Goal: Task Accomplishment & Management: Complete application form

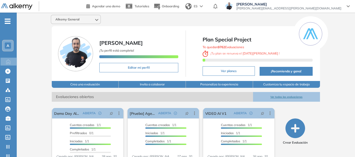
click at [12, 46] on div "A" at bounding box center [8, 45] width 10 height 10
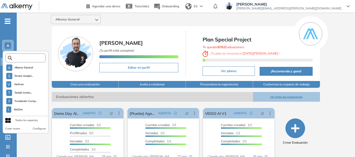
click at [29, 59] on input "text" at bounding box center [27, 58] width 30 height 4
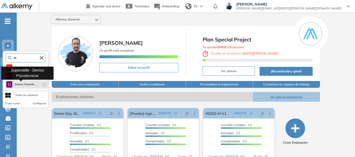
type input "***"
click at [34, 83] on span "Demos Psicotéc..." at bounding box center [24, 84] width 21 height 4
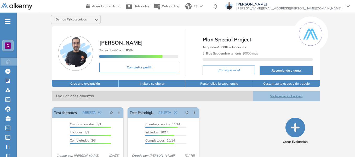
scroll to position [20, 0]
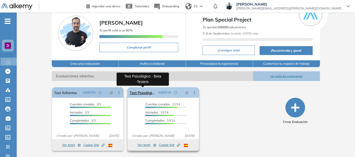
click at [144, 92] on link "Test Psicológico - Beta Testers" at bounding box center [143, 92] width 26 height 10
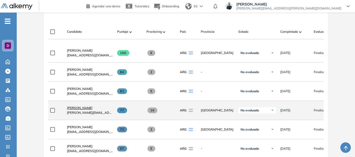
scroll to position [157, 0]
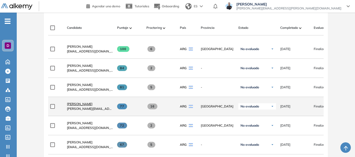
click at [86, 106] on span "[PERSON_NAME]" at bounding box center [80, 104] width 26 height 4
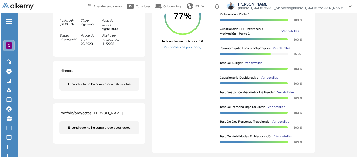
scroll to position [131, 0]
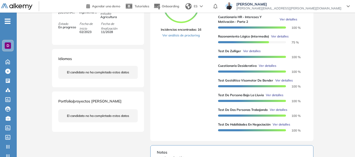
click at [260, 53] on span "Ver detalles" at bounding box center [252, 51] width 18 height 5
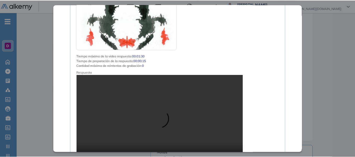
scroll to position [973, 0]
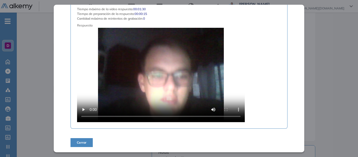
click at [82, 143] on span "Cerrar" at bounding box center [82, 142] width 10 height 5
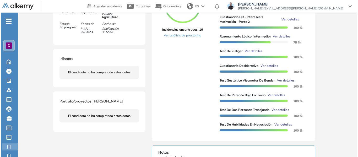
scroll to position [0, 0]
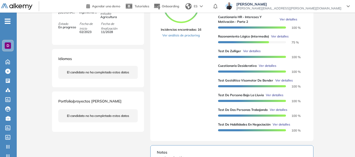
click at [273, 97] on span "Ver detalles" at bounding box center [275, 95] width 18 height 5
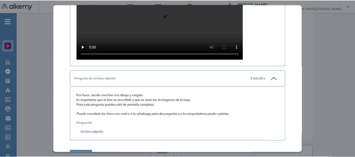
scroll to position [423, 0]
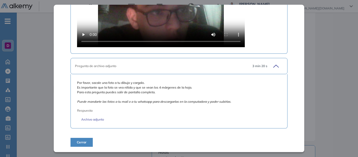
click at [100, 122] on div "Por favor, sacale una foto a tu dibujo y cargalo. Es importante que la foto se …" at bounding box center [178, 101] width 217 height 54
click at [104, 121] on link "Archivo adjunto" at bounding box center [178, 119] width 195 height 5
click at [310, 44] on div "Test de Persona Bajo la Lluvia Recursos Humanos y Capacitación Intermedio Idiom…" at bounding box center [187, 79] width 272 height 375
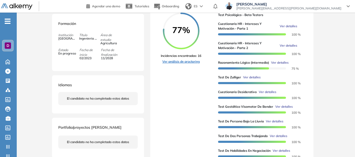
scroll to position [0, 0]
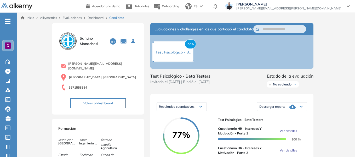
click at [6, 47] on div "D" at bounding box center [8, 45] width 6 height 6
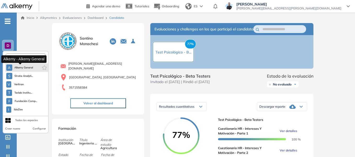
click at [22, 66] on span "Alkemy General" at bounding box center [23, 67] width 19 height 4
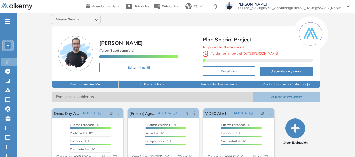
click at [8, 25] on ul "A Home Home Crear Evaluación Crear Evaluación Evaluaciones Evaluaciones Candida…" at bounding box center [8, 105] width 17 height 168
click at [8, 24] on ul "A Home Home Crear Evaluación Crear Evaluación Evaluaciones Evaluaciones Candida…" at bounding box center [8, 105] width 17 height 168
click at [8, 21] on icon "-" at bounding box center [8, 21] width 6 height 1
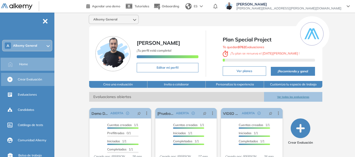
click at [32, 77] on span "Crear Evaluación" at bounding box center [30, 79] width 24 height 5
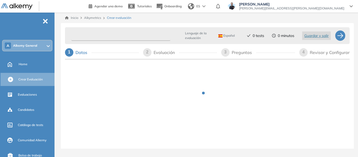
click at [99, 36] on input "text" at bounding box center [120, 36] width 99 height 10
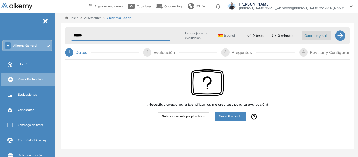
type input "******"
click at [190, 115] on span "Seleccionar mis propios tests" at bounding box center [183, 116] width 43 height 5
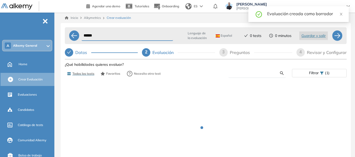
click at [246, 75] on input "text" at bounding box center [256, 73] width 47 height 5
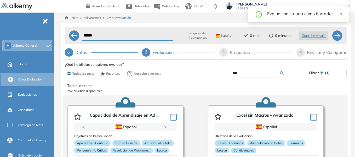
type input "****"
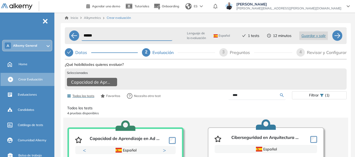
drag, startPoint x: 247, startPoint y: 99, endPoint x: 198, endPoint y: 110, distance: 50.3
click at [198, 110] on div "Ver preguntas de muestra Demo Experiencia Starter Validado undefined minutos Pr…" at bounding box center [206, 144] width 282 height 167
type input "*"
type input "*****"
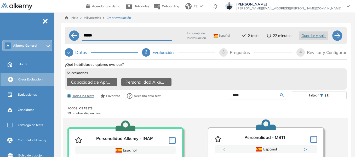
drag, startPoint x: 246, startPoint y: 97, endPoint x: 215, endPoint y: 102, distance: 31.2
click at [215, 100] on div "*****" at bounding box center [249, 95] width 86 height 9
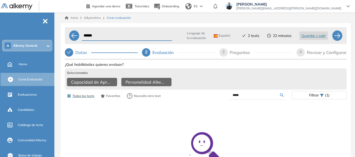
click at [248, 97] on input "*****" at bounding box center [256, 95] width 47 height 5
type input "*****"
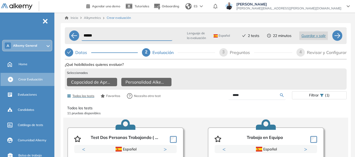
scroll to position [26, 0]
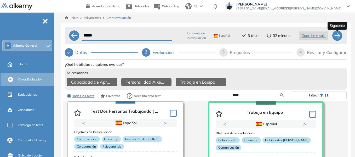
click at [338, 38] on div at bounding box center [337, 35] width 10 height 10
select select "*****"
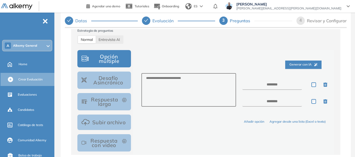
scroll to position [79, 0]
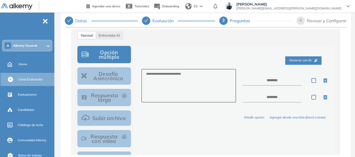
click at [110, 94] on button "Respuesta larga" at bounding box center [104, 97] width 54 height 17
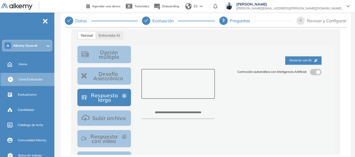
click at [174, 74] on textarea at bounding box center [179, 84] width 74 height 30
click at [314, 71] on span at bounding box center [312, 71] width 4 height 4
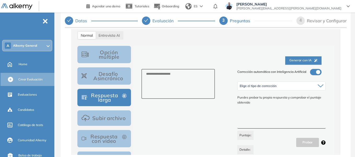
scroll to position [131, 0]
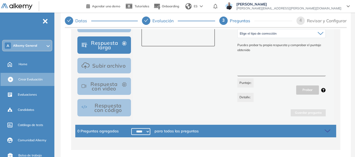
click at [104, 88] on button "Respuesta con video" at bounding box center [104, 85] width 54 height 17
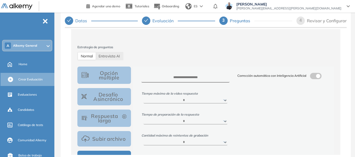
scroll to position [52, 0]
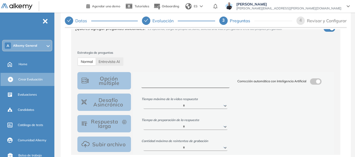
click at [192, 81] on textarea at bounding box center [186, 83] width 88 height 10
click at [316, 85] on div "Corrección automática con Inteligencia Artificial" at bounding box center [282, 114] width 96 height 73
click at [314, 82] on span at bounding box center [312, 80] width 4 height 4
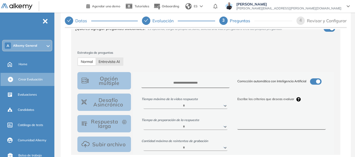
click at [112, 61] on span "Entrevista AI" at bounding box center [109, 61] width 21 height 5
select select "***"
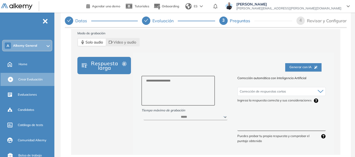
scroll to position [131, 0]
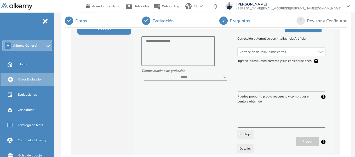
click at [256, 65] on span "Ingresa la respuesta correcta y sus consideraciones" at bounding box center [282, 62] width 88 height 9
click at [255, 70] on div "Corrección de respuestas cortas Corrección de respuestas cortas Ingresa la resp…" at bounding box center [282, 68] width 88 height 46
click at [257, 76] on textarea at bounding box center [282, 82] width 88 height 20
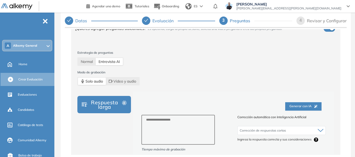
scroll to position [26, 0]
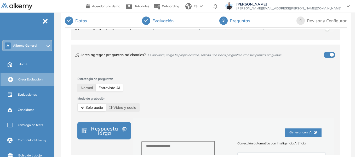
click at [330, 53] on div "button" at bounding box center [332, 55] width 4 height 4
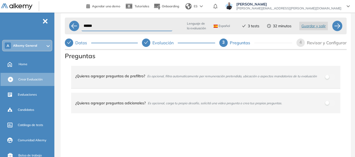
scroll to position [0, 0]
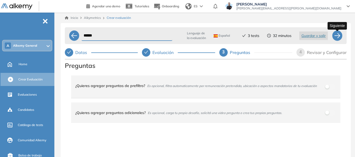
click at [337, 40] on div at bounding box center [337, 35] width 10 height 10
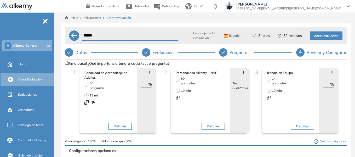
drag, startPoint x: 142, startPoint y: 86, endPoint x: 156, endPoint y: 81, distance: 14.8
click at [156, 81] on div "1 Capacidad de Aprendizaje en Adultos 50 preguntas 12 min Detalles Avanzar posi…" at bounding box center [114, 103] width 91 height 70
type input "**"
drag, startPoint x: 321, startPoint y: 85, endPoint x: 343, endPoint y: 82, distance: 21.9
click at [343, 82] on div "1 Capacidad de Aprendizaje en Adultos 50 preguntas 12 min Detalles Avanzar posi…" at bounding box center [206, 106] width 282 height 77
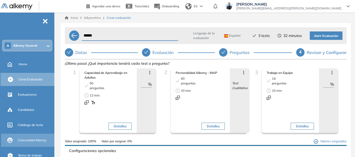
type input "**"
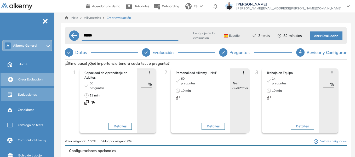
click at [31, 93] on span "Evaluaciones" at bounding box center [27, 94] width 19 height 5
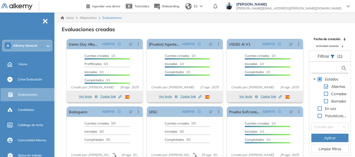
click at [315, 68] on input "text" at bounding box center [327, 67] width 28 height 5
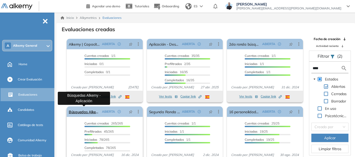
type input "****"
click at [88, 109] on link "Búsquedas Alkemy - Aplicación" at bounding box center [84, 111] width 31 height 10
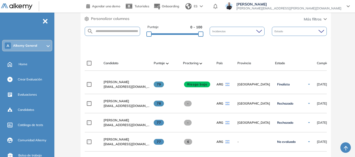
scroll to position [131, 0]
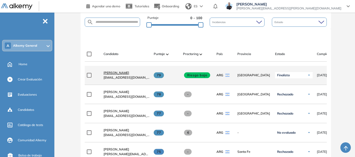
click at [116, 74] on span "[PERSON_NAME]" at bounding box center [117, 73] width 26 height 4
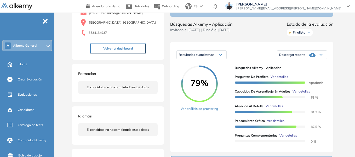
scroll to position [52, 0]
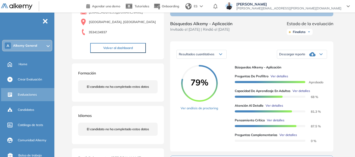
click at [30, 97] on span "Evaluaciones" at bounding box center [27, 94] width 19 height 5
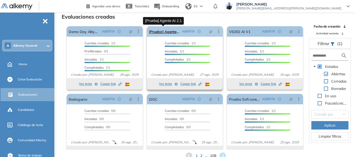
click at [167, 34] on link "[Prueba] Agente AI 2.1" at bounding box center [164, 31] width 31 height 10
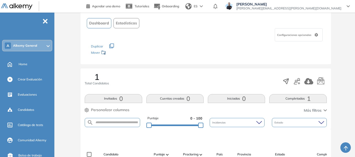
scroll to position [105, 0]
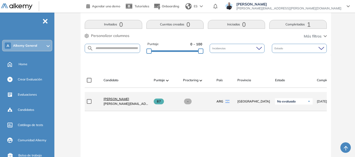
click at [120, 101] on span "[PERSON_NAME]" at bounding box center [117, 99] width 26 height 4
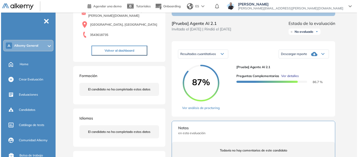
scroll to position [79, 0]
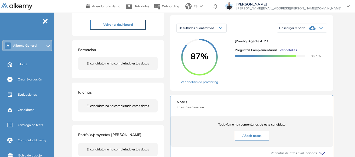
click at [291, 52] on span "Ver detalles" at bounding box center [289, 50] width 18 height 5
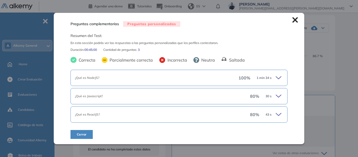
click at [278, 77] on icon at bounding box center [278, 77] width 7 height 7
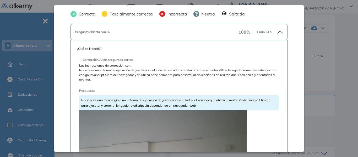
scroll to position [52, 0]
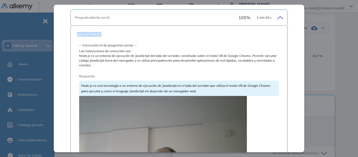
drag, startPoint x: 76, startPoint y: 35, endPoint x: 102, endPoint y: 32, distance: 26.0
click at [102, 32] on span "¿Qué es NodeJS?" at bounding box center [179, 34] width 204 height 5
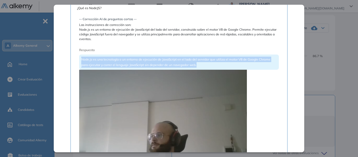
drag, startPoint x: 82, startPoint y: 59, endPoint x: 203, endPoint y: 66, distance: 121.1
click at [203, 66] on div "Node.js es una tecnología o un entorno de ejecución de JavaScript en el lado de…" at bounding box center [178, 61] width 199 height 15
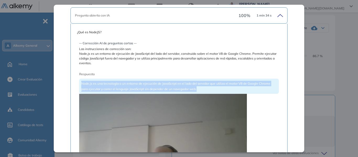
scroll to position [52, 0]
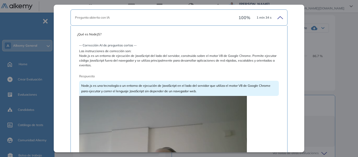
click at [103, 60] on span "Node.js es un entorno de ejecución de JavaScript del lado del servidor, constru…" at bounding box center [178, 60] width 199 height 14
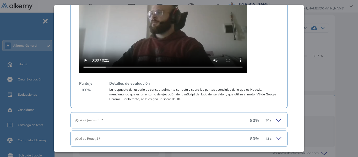
scroll to position [217, 0]
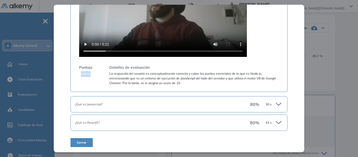
drag, startPoint x: 81, startPoint y: 73, endPoint x: 90, endPoint y: 76, distance: 9.6
click at [90, 76] on span "100 %" at bounding box center [86, 73] width 10 height 5
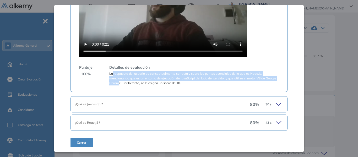
drag, startPoint x: 113, startPoint y: 73, endPoint x: 129, endPoint y: 84, distance: 20.3
click at [129, 84] on span "La respuesta del usuario es conceptualmente correcta y cubre los puntos esencia…" at bounding box center [193, 78] width 169 height 14
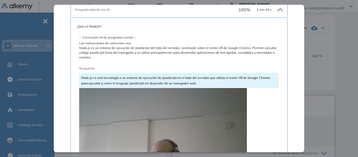
scroll to position [60, 0]
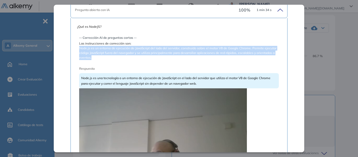
drag, startPoint x: 79, startPoint y: 48, endPoint x: 122, endPoint y: 62, distance: 45.7
click at [122, 62] on div "-- Corrección AI de preguntas cortas -- Las instrucciones de corrección son: No…" at bounding box center [178, 136] width 199 height 211
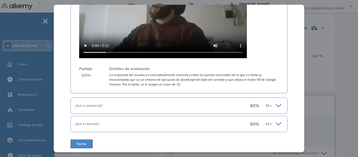
scroll to position [217, 0]
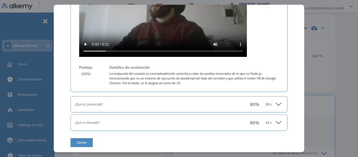
click at [275, 103] on icon at bounding box center [278, 104] width 7 height 7
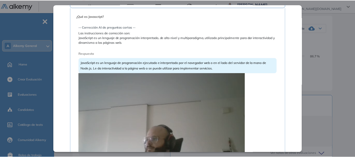
scroll to position [374, 0]
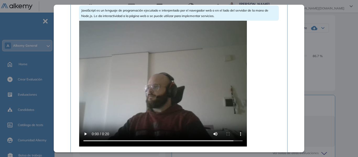
click at [339, 64] on div "Preguntas complementarias Preguntas personalizadas Resumen del Test: En esta se…" at bounding box center [207, 93] width 272 height 297
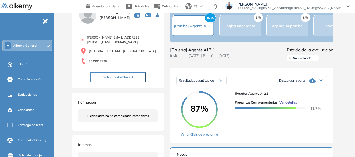
scroll to position [0, 0]
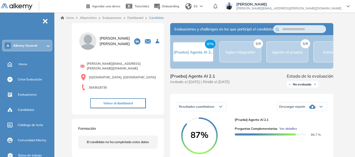
click at [139, 19] on link "Dashboard" at bounding box center [135, 18] width 16 height 4
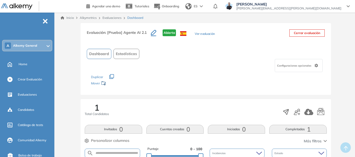
click at [119, 19] on link "Evaluaciones" at bounding box center [112, 18] width 19 height 4
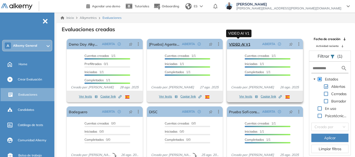
click at [244, 46] on link "VIDEO AI V1" at bounding box center [239, 44] width 21 height 10
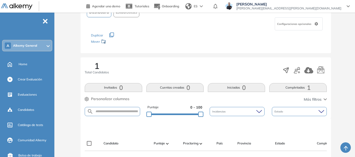
scroll to position [66, 0]
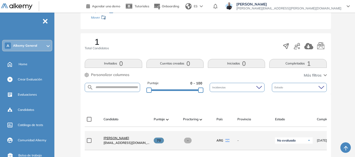
click at [114, 140] on span "[PERSON_NAME]" at bounding box center [117, 138] width 26 height 4
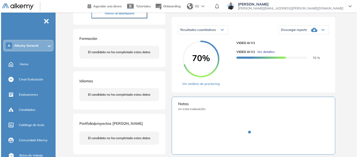
scroll to position [79, 0]
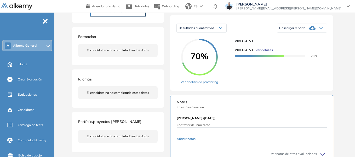
click at [266, 52] on span "Ver detalles" at bounding box center [265, 50] width 18 height 5
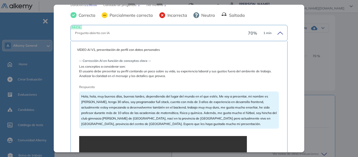
scroll to position [131, 0]
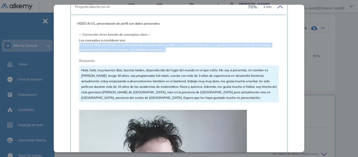
drag, startPoint x: 79, startPoint y: 44, endPoint x: 170, endPoint y: 51, distance: 91.3
click at [170, 51] on span "El usuario debe presentar su perfil contando un poco sobre su vida, su experien…" at bounding box center [178, 47] width 199 height 9
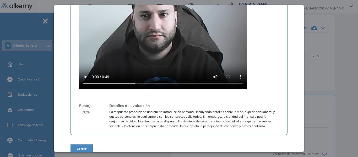
scroll to position [283, 0]
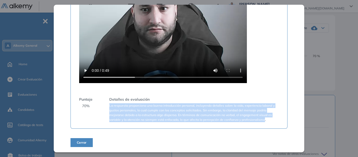
drag, startPoint x: 109, startPoint y: 104, endPoint x: 263, endPoint y: 120, distance: 154.7
click at [263, 120] on span "La respuesta proporciona una buena introducción personal, incluyendo detalles s…" at bounding box center [193, 112] width 169 height 19
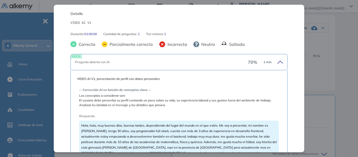
scroll to position [74, 0]
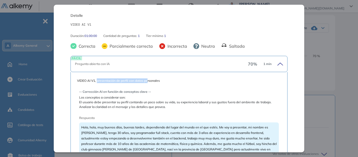
drag, startPoint x: 97, startPoint y: 81, endPoint x: 148, endPoint y: 81, distance: 51.3
click at [148, 81] on span "VIDEO AI V1, presentación de perfil con datos personales" at bounding box center [179, 80] width 204 height 5
click at [159, 82] on span "VIDEO AI V1, presentación de perfil con datos personales" at bounding box center [179, 80] width 204 height 5
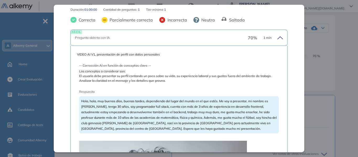
scroll to position [152, 0]
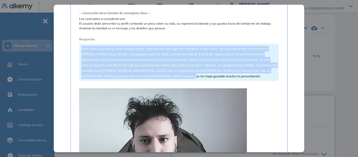
drag, startPoint x: 81, startPoint y: 48, endPoint x: 182, endPoint y: 76, distance: 104.6
click at [182, 76] on div "Hola, hola, muy buenos días, buenas tardes, dependiendo del lugar del mundo en …" at bounding box center [178, 62] width 199 height 37
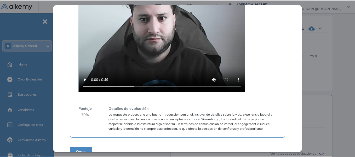
scroll to position [283, 0]
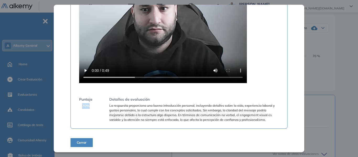
drag, startPoint x: 82, startPoint y: 105, endPoint x: 90, endPoint y: 104, distance: 7.7
click at [90, 104] on div "Puntaje 70 %" at bounding box center [85, 109] width 13 height 25
click at [345, 57] on div "Inicio Alkymetrics Evaluaciones Dashboard Candidato VIDEO AI V1 Básico Idiomas …" at bounding box center [207, 94] width 301 height 321
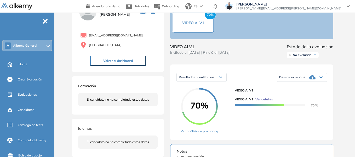
scroll to position [0, 0]
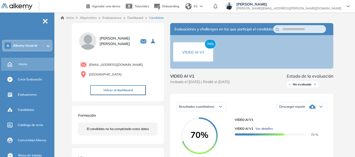
click at [29, 65] on div "Home" at bounding box center [36, 64] width 35 height 9
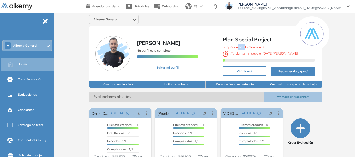
drag, startPoint x: 239, startPoint y: 46, endPoint x: 246, endPoint y: 45, distance: 7.3
click at [246, 45] on b "9762" at bounding box center [241, 47] width 7 height 4
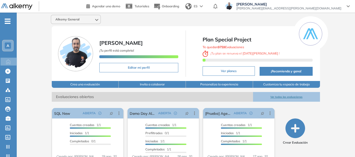
click at [7, 18] on div "-" at bounding box center [8, 17] width 16 height 4
click at [10, 24] on ul "A Home Home Crear Evaluación Crear Evaluación Evaluaciones Evaluaciones Candida…" at bounding box center [8, 105] width 17 height 168
click at [9, 22] on span "-" at bounding box center [8, 21] width 6 height 4
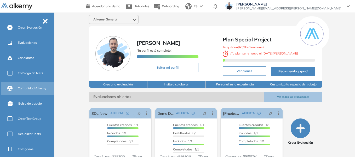
scroll to position [52, 0]
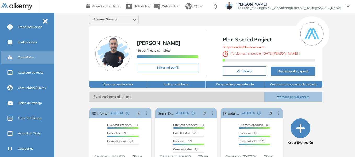
click at [27, 55] on span "Candidatos" at bounding box center [26, 57] width 16 height 5
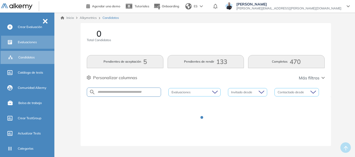
click at [32, 42] on span "Evaluaciones" at bounding box center [27, 42] width 19 height 5
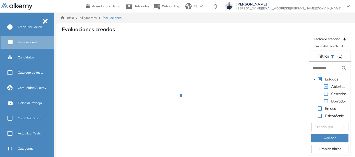
click at [327, 86] on span at bounding box center [326, 86] width 4 height 4
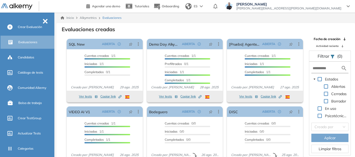
click at [327, 101] on span at bounding box center [326, 101] width 4 height 4
click at [329, 139] on span "Aplicar" at bounding box center [331, 138] width 12 height 6
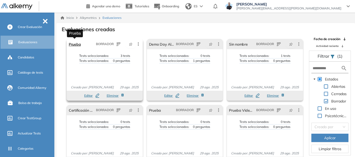
click at [78, 44] on link "Prueba" at bounding box center [75, 44] width 12 height 10
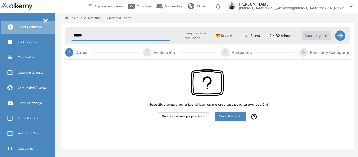
click at [334, 52] on div "Revisar y Configurar" at bounding box center [329, 52] width 40 height 8
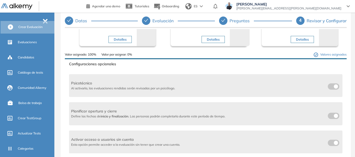
scroll to position [46, 0]
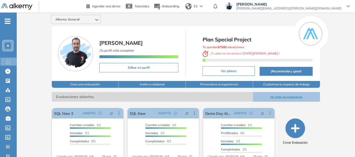
click at [5, 21] on icon "-" at bounding box center [8, 21] width 6 height 1
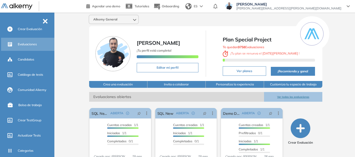
scroll to position [52, 0]
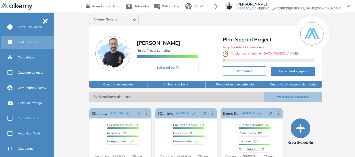
click at [27, 45] on div "Evaluaciones" at bounding box center [36, 42] width 36 height 9
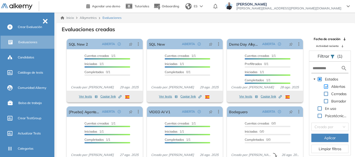
click at [327, 87] on span at bounding box center [326, 86] width 4 height 4
click at [327, 102] on span at bounding box center [326, 101] width 4 height 4
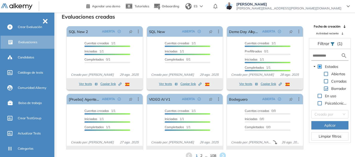
click at [324, 124] on button "Aplicar" at bounding box center [330, 125] width 37 height 8
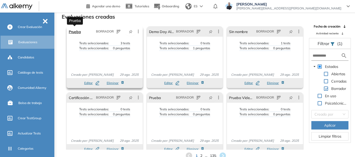
click at [77, 34] on link "Prueba" at bounding box center [75, 31] width 12 height 10
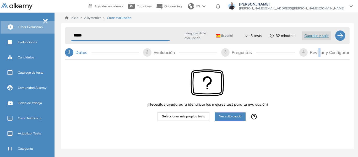
click at [319, 51] on div "Revisar y Configurar" at bounding box center [329, 52] width 40 height 8
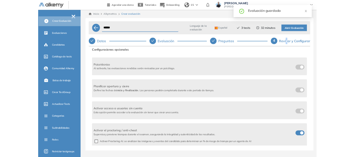
scroll to position [79, 0]
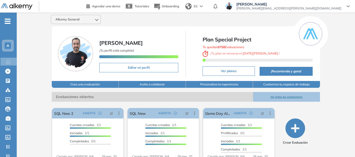
click at [9, 43] on div "A" at bounding box center [8, 45] width 6 height 6
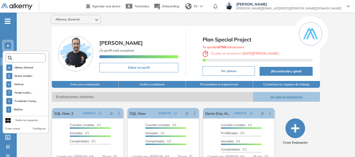
click at [26, 57] on input "text" at bounding box center [27, 58] width 30 height 4
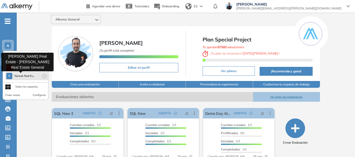
type input "*****"
click at [29, 76] on span "Yacoub Real Es..." at bounding box center [24, 76] width 20 height 4
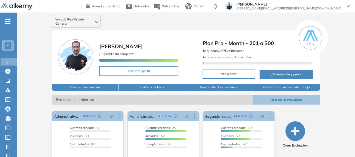
scroll to position [52, 0]
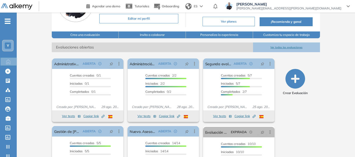
click at [8, 21] on icon "-" at bounding box center [8, 21] width 6 height 1
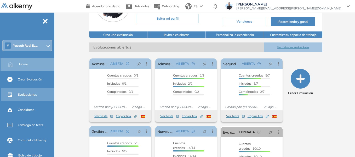
click at [30, 94] on span "Evaluaciones" at bounding box center [27, 94] width 19 height 5
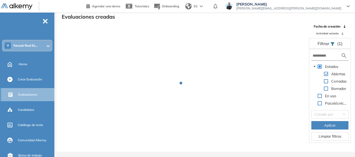
scroll to position [13, 0]
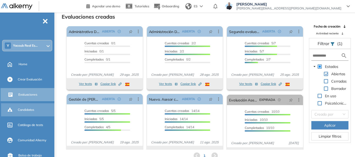
click at [28, 108] on span "Candidatos" at bounding box center [26, 109] width 16 height 5
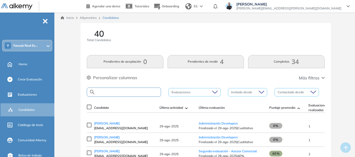
click at [130, 92] on input "text" at bounding box center [128, 92] width 65 height 4
paste input "**********"
type input "**********"
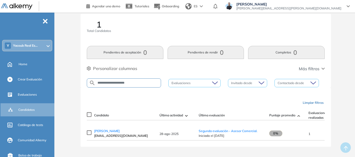
scroll to position [14, 0]
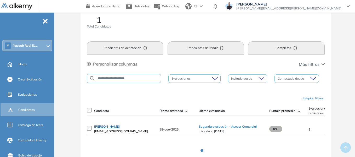
click at [111, 127] on span "JOAN SANDOVAL" at bounding box center [107, 126] width 26 height 4
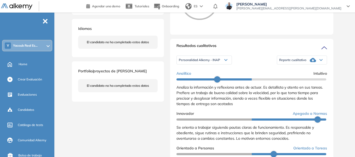
scroll to position [157, 0]
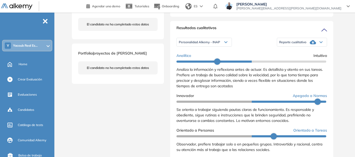
click at [319, 46] on div "Reporte cualitativo" at bounding box center [302, 42] width 50 height 10
click at [342, 46] on div "Inicio Alkymetrics Evaluaciones Dashboard Candidato Duración : 00:00:00 Cantida…" at bounding box center [206, 85] width 299 height 459
click at [224, 46] on div "Personalidad Alkemy - INAP" at bounding box center [204, 42] width 55 height 8
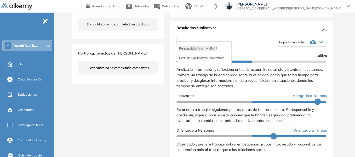
click at [217, 60] on li "Perfil de Habilidades Comerciales" at bounding box center [201, 57] width 45 height 5
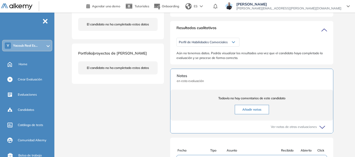
click at [223, 44] on span "Perfil de Habilidades Comerciales" at bounding box center [203, 42] width 49 height 4
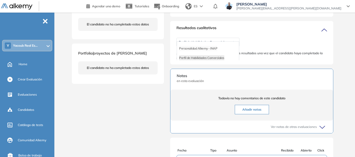
click at [210, 51] on li "Personalidad Alkemy - INAP" at bounding box center [198, 48] width 38 height 5
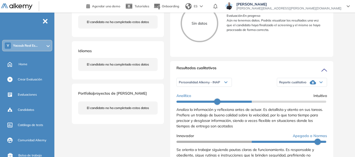
scroll to position [0, 0]
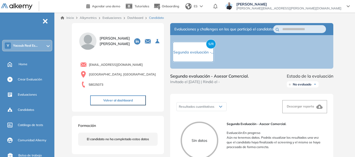
click at [33, 47] on span "Yacoub Real Es..." at bounding box center [25, 45] width 25 height 4
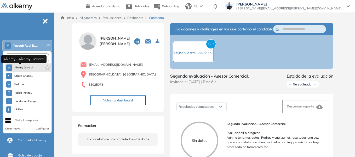
click at [27, 65] on span "Alkemy General" at bounding box center [23, 67] width 19 height 4
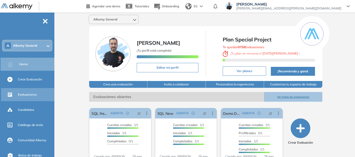
click at [32, 93] on span "Evaluaciones" at bounding box center [27, 94] width 19 height 5
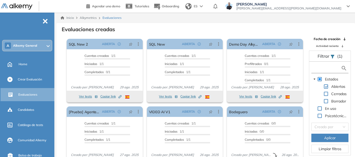
click at [322, 68] on input "text" at bounding box center [327, 67] width 28 height 5
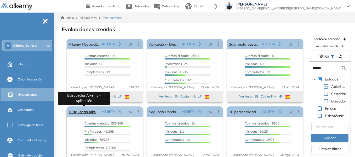
type input "******"
click at [97, 114] on link "Búsquedas Alkemy - Aplicación" at bounding box center [84, 111] width 31 height 10
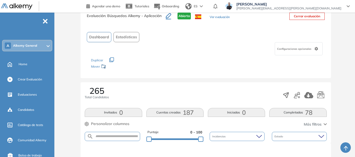
scroll to position [40, 0]
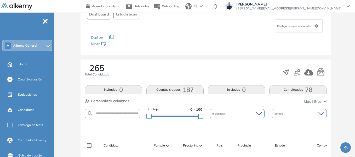
click at [185, 90] on span "187" at bounding box center [188, 90] width 11 height 0
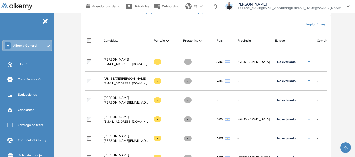
scroll to position [0, 109]
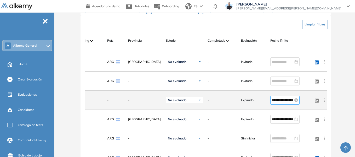
click at [275, 103] on input "**********" at bounding box center [282, 100] width 21 height 6
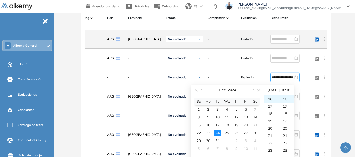
scroll to position [197, 0]
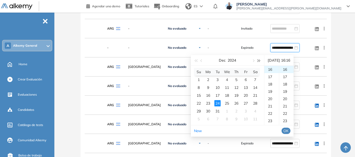
click at [258, 61] on span "button" at bounding box center [259, 60] width 3 height 3
click at [227, 110] on div "31" at bounding box center [227, 111] width 6 height 6
click at [270, 98] on div "20" at bounding box center [272, 98] width 15 height 7
click at [288, 119] on div "30" at bounding box center [287, 119] width 14 height 7
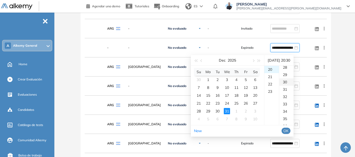
scroll to position [220, 0]
click at [289, 130] on span "OK" at bounding box center [286, 131] width 5 height 6
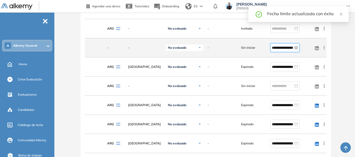
click at [274, 49] on input "**********" at bounding box center [282, 48] width 21 height 6
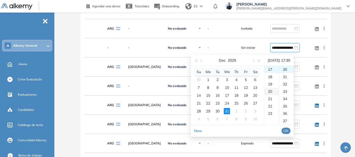
click at [272, 91] on div "20" at bounding box center [272, 91] width 15 height 7
click at [287, 69] on div "30" at bounding box center [287, 69] width 14 height 7
click at [271, 69] on div "20" at bounding box center [272, 69] width 15 height 7
click at [288, 68] on div "30" at bounding box center [287, 69] width 14 height 7
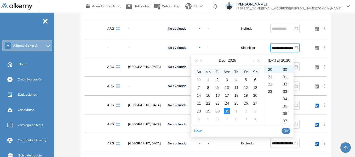
click at [289, 128] on span "OK" at bounding box center [286, 131] width 5 height 6
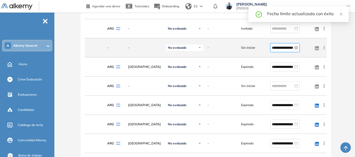
click at [274, 49] on input "**********" at bounding box center [282, 48] width 21 height 6
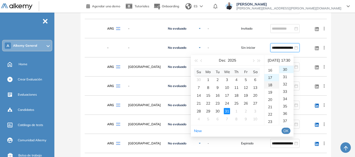
scroll to position [116, 0]
type input "**********"
click at [348, 54] on div "Evaluación : Búsquedas Alkemy - Aplicación Abierta Ver evaluación Cerrar evalua…" at bounding box center [206, 107] width 295 height 563
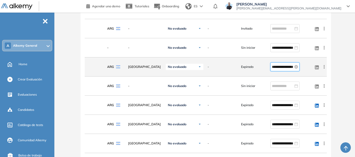
click at [278, 68] on input "**********" at bounding box center [282, 67] width 21 height 6
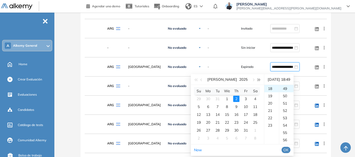
click at [259, 80] on span "button" at bounding box center [259, 80] width 3 height 3
click at [238, 99] on div "1" at bounding box center [236, 99] width 6 height 6
click at [270, 117] on div "22" at bounding box center [272, 117] width 15 height 7
click at [289, 96] on div "50" at bounding box center [287, 95] width 14 height 7
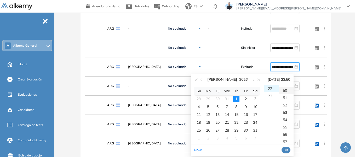
scroll to position [366, 0]
click at [289, 150] on span "OK" at bounding box center [286, 150] width 5 height 6
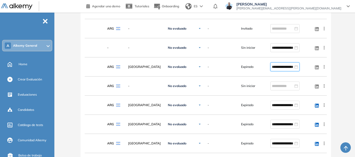
type input "**********"
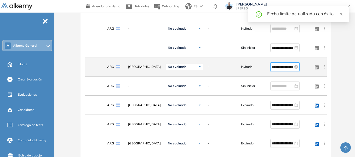
click at [277, 70] on input "**********" at bounding box center [282, 67] width 21 height 6
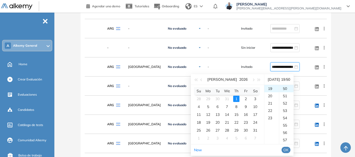
click at [342, 50] on div "Evaluación : Búsquedas Alkemy - Aplicación Abierta Ver evaluación Cerrar evalua…" at bounding box center [206, 107] width 295 height 563
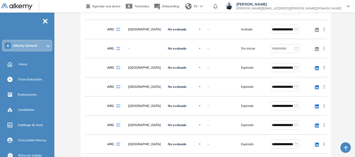
scroll to position [236, 0]
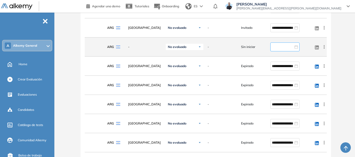
click at [275, 49] on input at bounding box center [282, 47] width 21 height 6
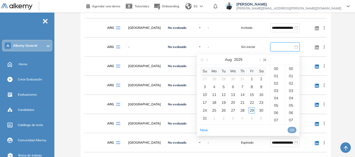
click at [264, 61] on span "button" at bounding box center [265, 60] width 3 height 3
type input "**********"
click at [209, 61] on button "button" at bounding box center [208, 59] width 6 height 10
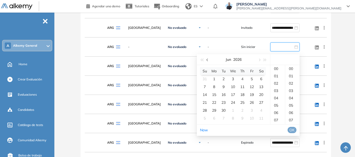
click at [209, 61] on button "button" at bounding box center [208, 59] width 6 height 10
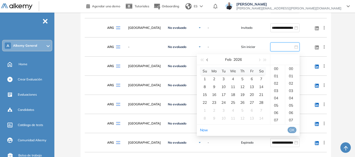
click at [209, 61] on button "button" at bounding box center [208, 59] width 6 height 10
click at [259, 59] on button "button" at bounding box center [259, 59] width 6 height 10
click at [208, 60] on span "button" at bounding box center [208, 60] width 3 height 3
click at [233, 86] on div "5" at bounding box center [233, 86] width 6 height 6
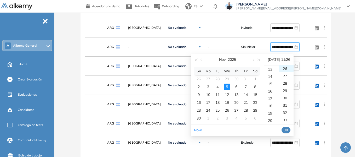
scroll to position [107, 0]
click at [272, 86] on div "17" at bounding box center [272, 86] width 15 height 7
click at [289, 97] on div "30" at bounding box center [287, 97] width 14 height 7
type input "**********"
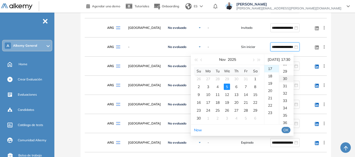
scroll to position [220, 0]
click at [289, 129] on span "OK" at bounding box center [286, 130] width 5 height 6
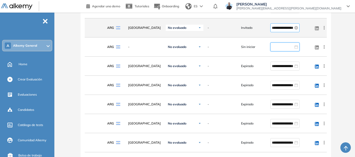
type input "**********"
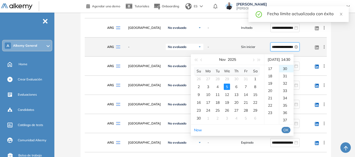
click at [275, 49] on input "**********" at bounding box center [282, 47] width 21 height 6
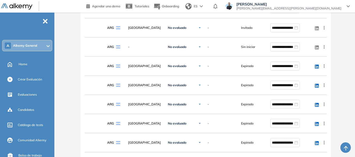
click at [346, 44] on div "Evaluación : Búsquedas Alkemy - Aplicación Abierta Ver evaluación Cerrar evalua…" at bounding box center [206, 68] width 295 height 563
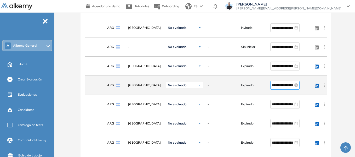
click at [278, 88] on input "**********" at bounding box center [282, 85] width 21 height 6
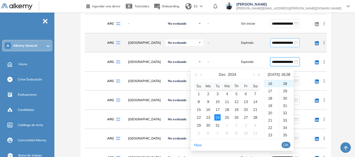
scroll to position [288, 0]
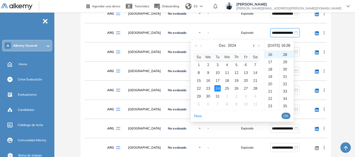
click at [255, 45] on button "button" at bounding box center [253, 45] width 6 height 10
click at [256, 46] on button "button" at bounding box center [253, 45] width 6 height 10
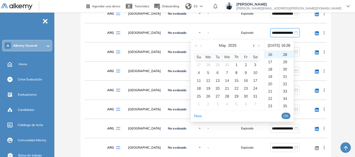
click at [256, 46] on button "button" at bounding box center [253, 45] width 6 height 10
click at [246, 65] on div "5" at bounding box center [246, 65] width 6 height 6
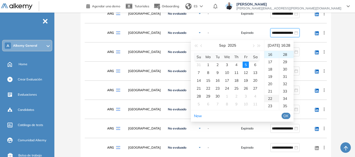
click at [271, 98] on div "22" at bounding box center [272, 98] width 15 height 7
click at [290, 68] on div "30" at bounding box center [287, 68] width 14 height 7
click at [289, 114] on span "OK" at bounding box center [286, 116] width 5 height 6
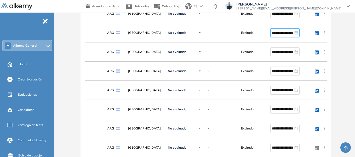
type input "**********"
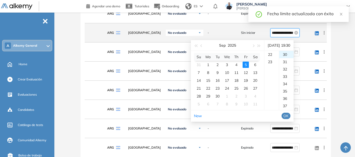
scroll to position [139, 0]
click at [276, 35] on input "**********" at bounding box center [282, 33] width 21 height 6
